Goal: Transaction & Acquisition: Purchase product/service

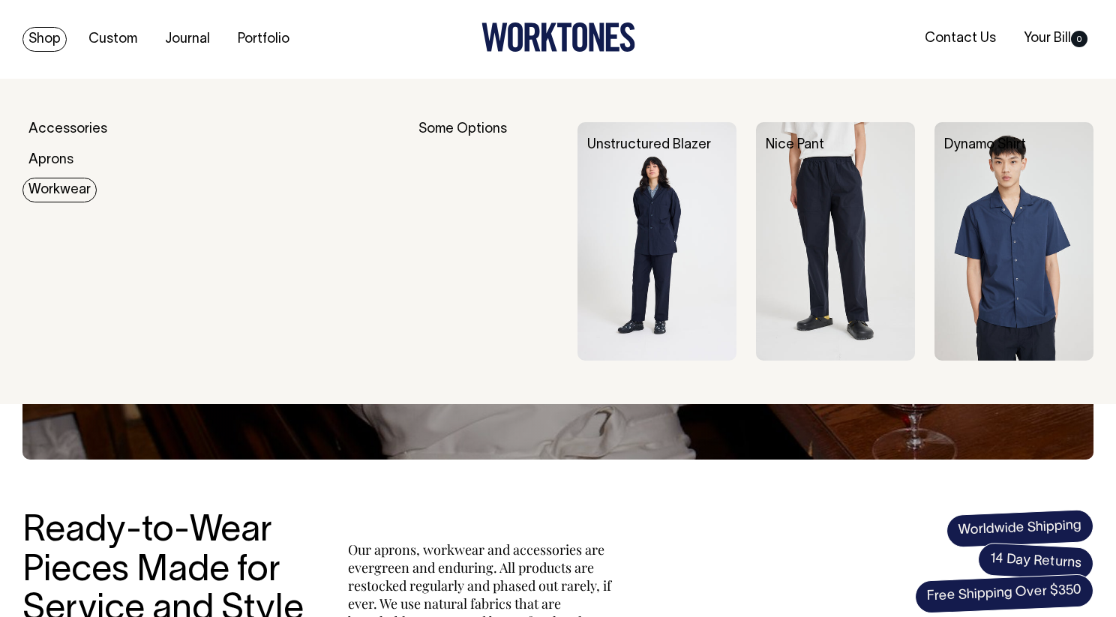
click at [635, 211] on img at bounding box center [656, 241] width 159 height 238
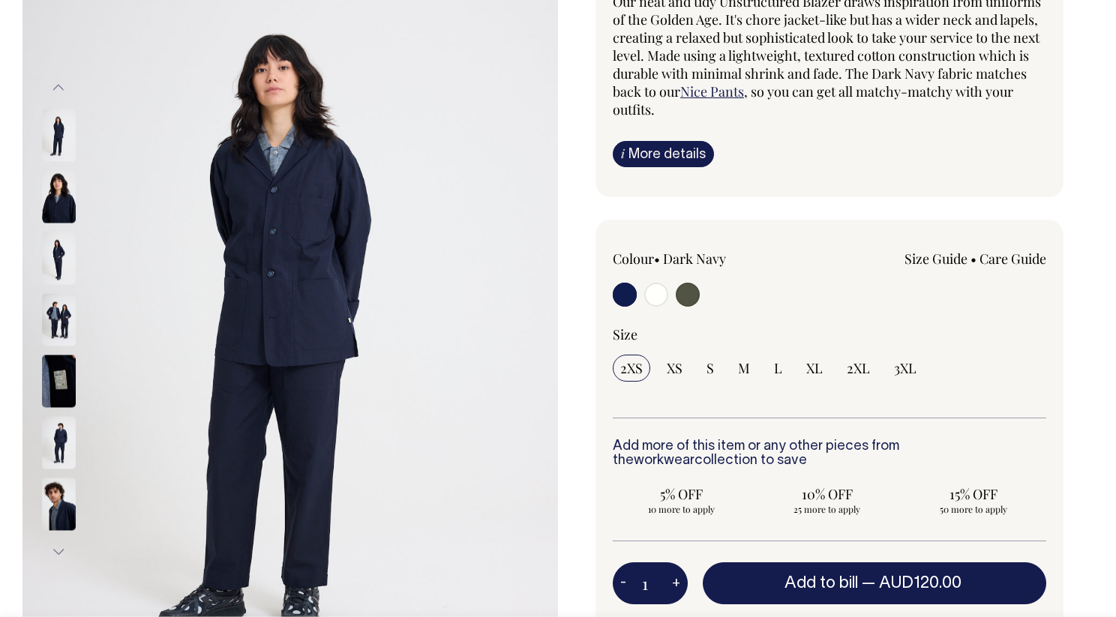
scroll to position [161, 0]
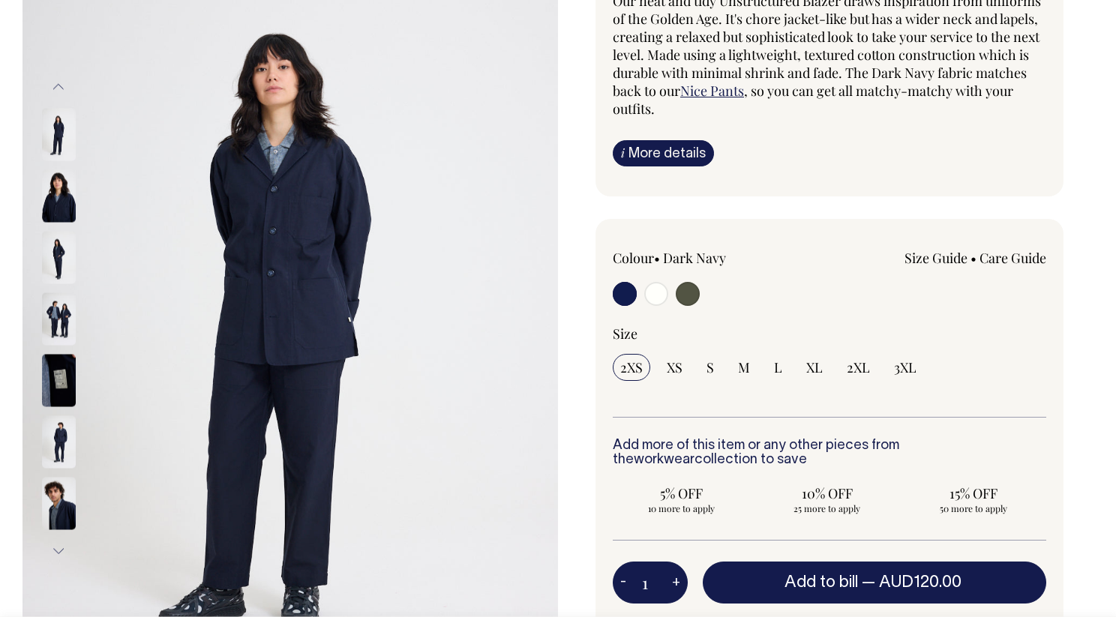
click at [659, 295] on input "radio" at bounding box center [656, 294] width 24 height 24
radio input "true"
radio input "false"
radio input "true"
select select "Off-White"
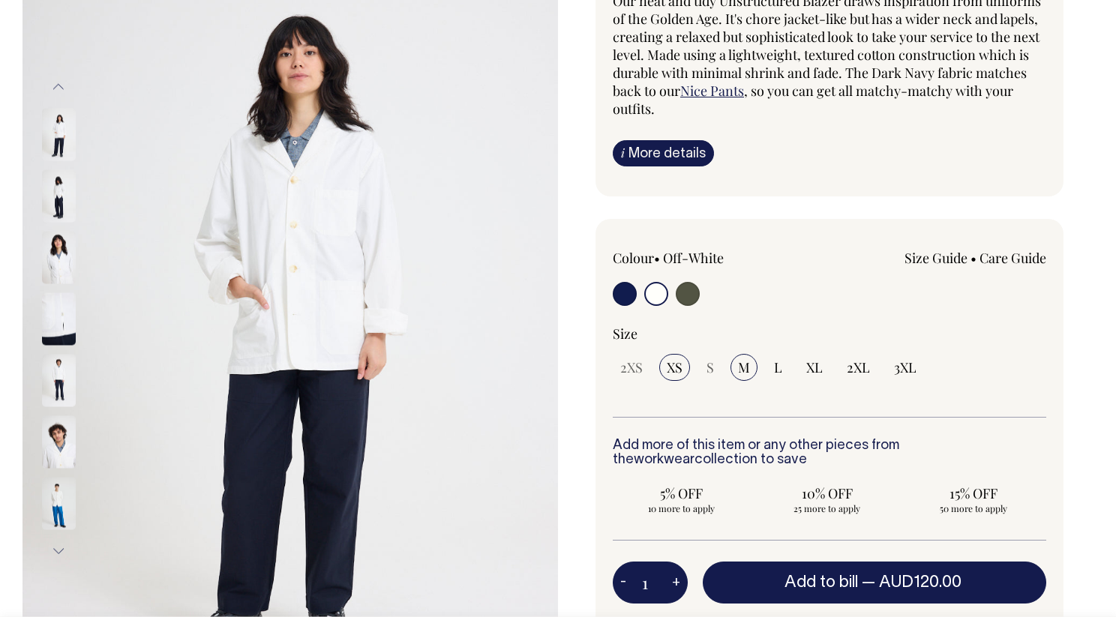
click at [747, 367] on span "M" at bounding box center [744, 367] width 12 height 18
click at [747, 367] on input "M" at bounding box center [743, 367] width 27 height 27
radio input "true"
select select "M"
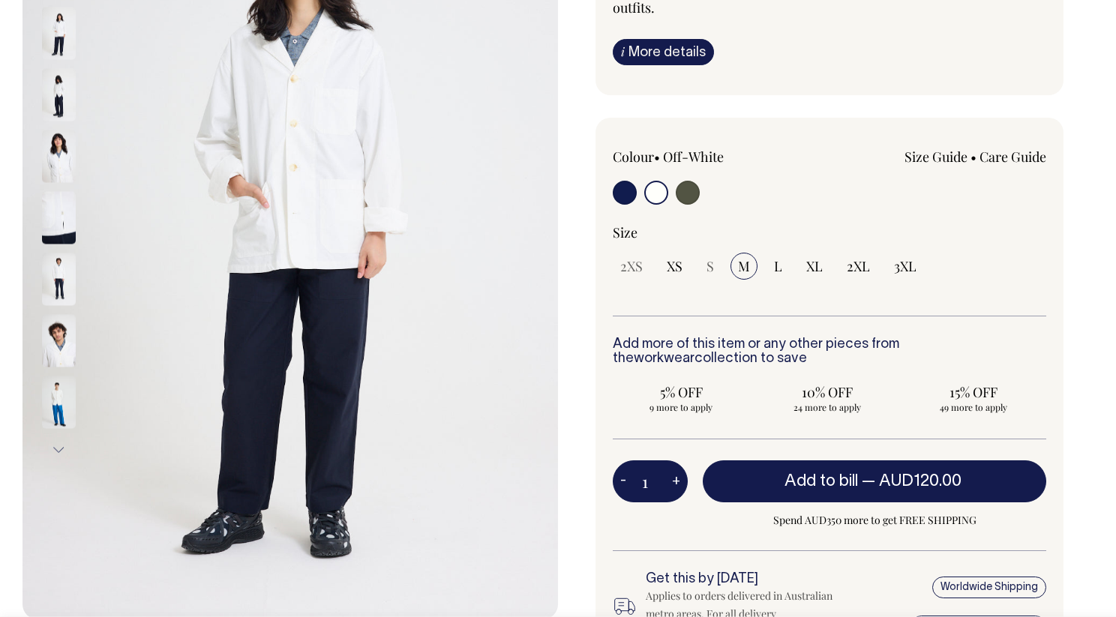
scroll to position [263, 0]
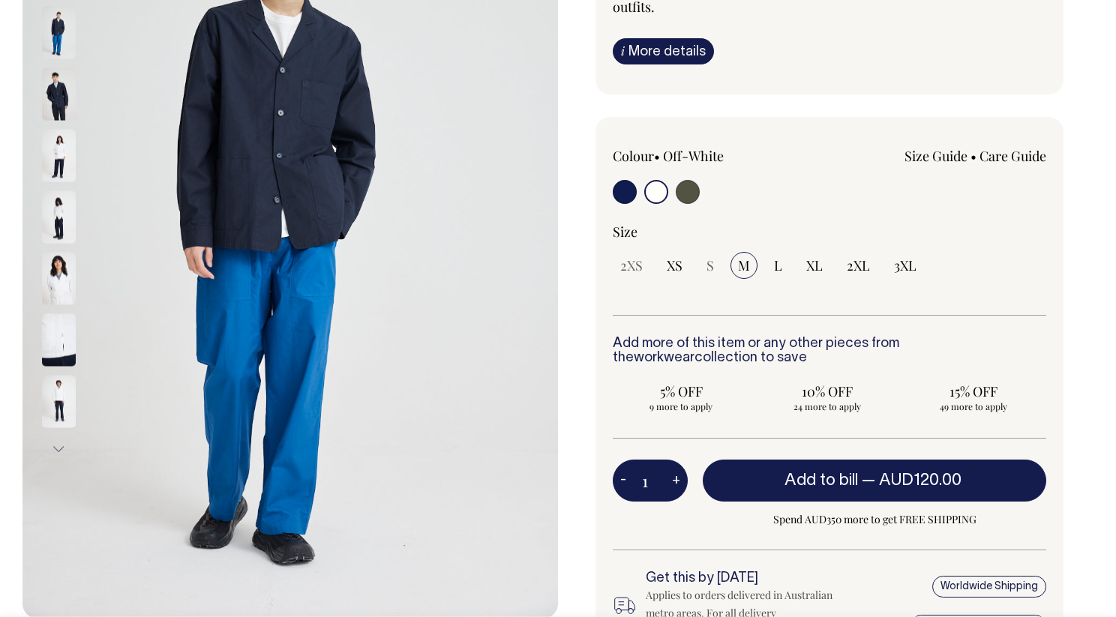
click at [685, 190] on input "radio" at bounding box center [688, 192] width 24 height 24
radio input "true"
radio input "false"
radio input "true"
select select "Olive"
